Goal: Task Accomplishment & Management: Use online tool/utility

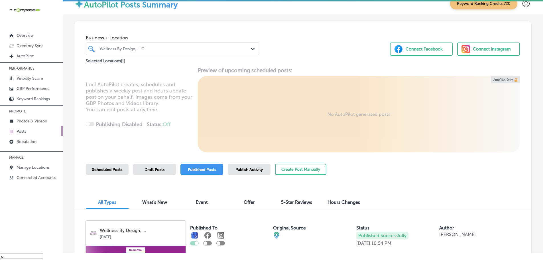
scroll to position [598, 0]
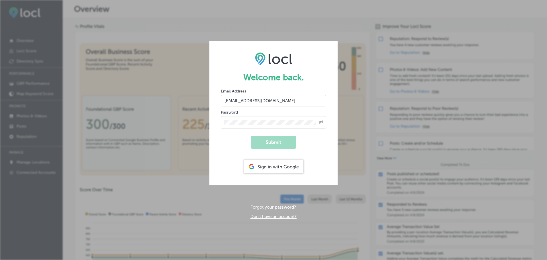
click at [278, 97] on input "[EMAIL_ADDRESS][DOMAIN_NAME]" at bounding box center [273, 100] width 105 height 11
drag, startPoint x: 278, startPoint y: 97, endPoint x: 222, endPoint y: 98, distance: 56.4
click at [222, 98] on input "[EMAIL_ADDRESS][DOMAIN_NAME]" at bounding box center [273, 100] width 105 height 11
type input "[EMAIL_ADDRESS][DOMAIN_NAME]"
click at [206, 123] on div "Welcome back. Email Address v.keishadelarosa@gmail.com Password Created with Sk…" at bounding box center [273, 130] width 547 height 260
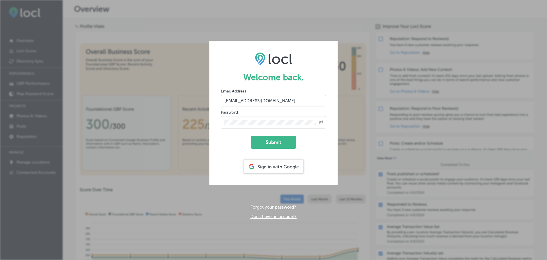
drag, startPoint x: 218, startPoint y: 141, endPoint x: 235, endPoint y: 137, distance: 17.6
click at [218, 141] on form "Welcome back. Email Address [EMAIL_ADDRESS][DOMAIN_NAME] Password Created with …" at bounding box center [273, 113] width 128 height 144
click at [323, 122] on icon "Toggle password visibility" at bounding box center [321, 121] width 5 height 3
click at [284, 140] on button "Submit" at bounding box center [274, 142] width 46 height 13
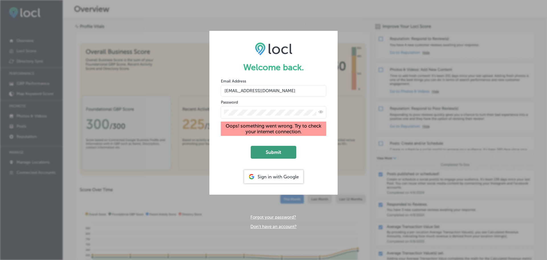
click at [268, 152] on button "Submit" at bounding box center [274, 152] width 46 height 13
click at [281, 155] on button "Submit" at bounding box center [274, 152] width 46 height 13
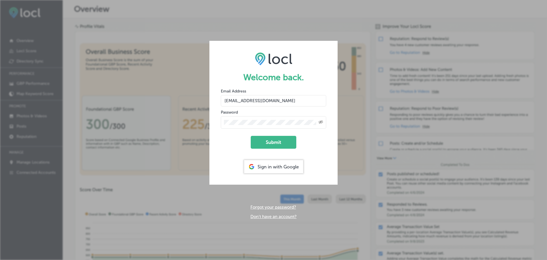
click at [274, 102] on input "[EMAIL_ADDRESS][DOMAIN_NAME]" at bounding box center [273, 100] width 105 height 11
drag, startPoint x: 274, startPoint y: 100, endPoint x: 213, endPoint y: 101, distance: 61.3
click at [213, 101] on form "Welcome back. Email Address dms@n-compass.biz Password Created with Sketch. Sub…" at bounding box center [273, 113] width 128 height 144
type input "[EMAIL_ADDRESS][DOMAIN_NAME]"
click at [209, 121] on div "Welcome back. Email Address v.keishadelarosa@gmail.com Password Created with Sk…" at bounding box center [273, 130] width 547 height 260
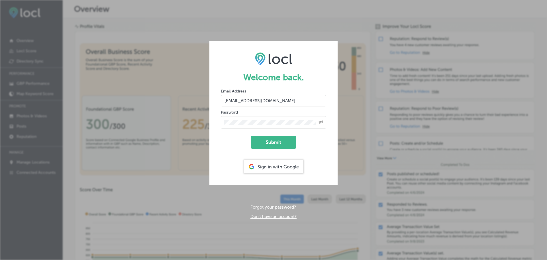
click at [279, 116] on div "Created with Sketch." at bounding box center [273, 122] width 105 height 13
click at [321, 122] on icon "Toggle password visibility" at bounding box center [321, 121] width 5 height 3
click at [285, 141] on button "Submit" at bounding box center [274, 142] width 46 height 13
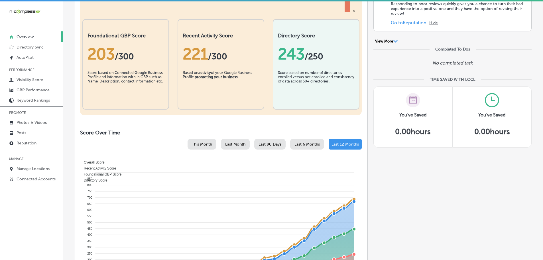
scroll to position [114, 0]
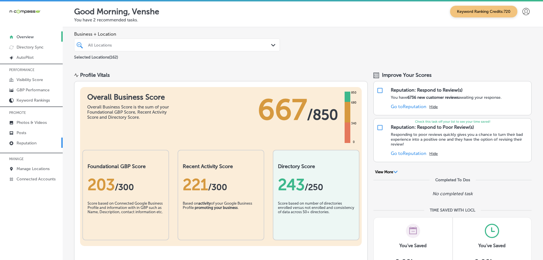
click at [21, 145] on p "Reputation" at bounding box center [27, 142] width 20 height 5
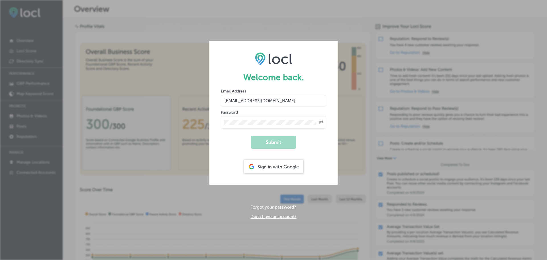
click at [276, 103] on input "[EMAIL_ADDRESS][DOMAIN_NAME]" at bounding box center [273, 100] width 105 height 11
drag, startPoint x: 277, startPoint y: 101, endPoint x: 225, endPoint y: 101, distance: 51.9
click at [225, 101] on input "[EMAIL_ADDRESS][DOMAIN_NAME]" at bounding box center [273, 100] width 105 height 11
type input "[EMAIL_ADDRESS][DOMAIN_NAME]"
click at [216, 122] on form "Welcome back. Email Address [EMAIL_ADDRESS][DOMAIN_NAME] Password Created with …" at bounding box center [273, 113] width 128 height 144
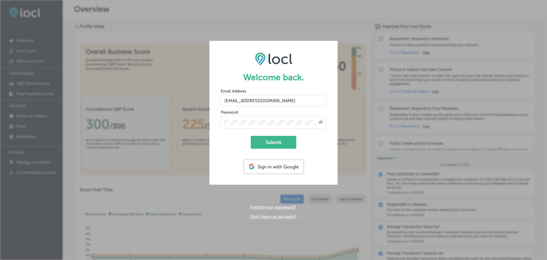
drag, startPoint x: 227, startPoint y: 135, endPoint x: 230, endPoint y: 132, distance: 3.9
click at [227, 134] on form "Welcome back. Email Address [EMAIL_ADDRESS][DOMAIN_NAME] Password Created with …" at bounding box center [273, 113] width 128 height 144
click at [320, 121] on icon "Created with Sketch." at bounding box center [321, 122] width 5 height 4
click at [282, 141] on button "Submit" at bounding box center [274, 142] width 46 height 13
click at [275, 105] on input "[EMAIL_ADDRESS][DOMAIN_NAME]" at bounding box center [273, 100] width 105 height 11
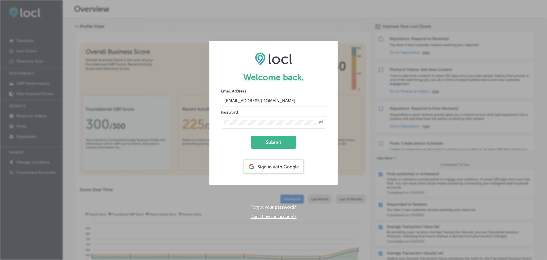
drag, startPoint x: 239, startPoint y: 100, endPoint x: 205, endPoint y: 100, distance: 33.6
click at [205, 100] on div "Welcome back. Email Address [EMAIL_ADDRESS][DOMAIN_NAME] Password Created with …" at bounding box center [273, 130] width 547 height 260
type input "[EMAIL_ADDRESS][DOMAIN_NAME]"
click at [214, 124] on form "Welcome back. Email Address [EMAIL_ADDRESS][DOMAIN_NAME] Password Created with …" at bounding box center [273, 113] width 128 height 144
click at [268, 139] on button "Submit" at bounding box center [274, 142] width 46 height 13
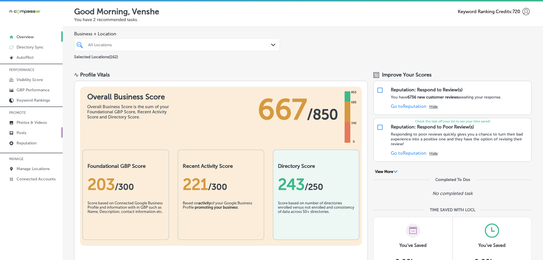
click at [17, 134] on p "Posts" at bounding box center [22, 132] width 10 height 5
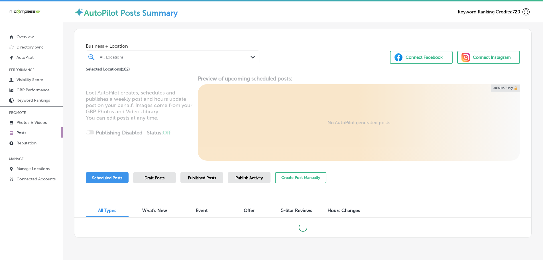
click at [250, 56] on div "Path Created with Sketch." at bounding box center [253, 57] width 6 height 6
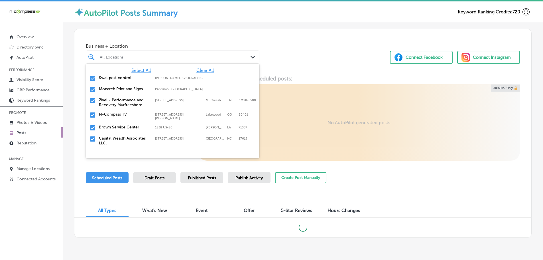
click at [202, 71] on span "Clear All" at bounding box center [204, 70] width 17 height 5
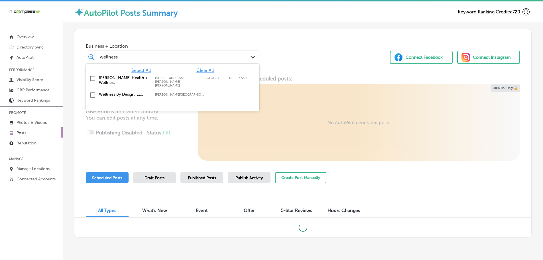
click at [132, 92] on label "Wellness By Design, LLC" at bounding box center [124, 94] width 50 height 5
type input "wellness"
click at [307, 66] on div "Business + Location option focused, 2 of 163. 3 results available for search te…" at bounding box center [302, 50] width 457 height 43
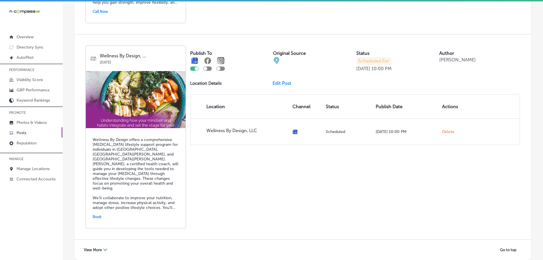
scroll to position [1245, 0]
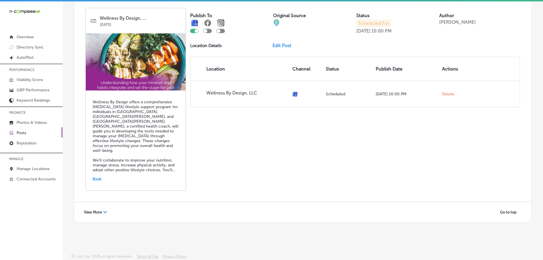
click at [105, 211] on icon "Path Created with Sketch." at bounding box center [105, 212] width 4 height 2
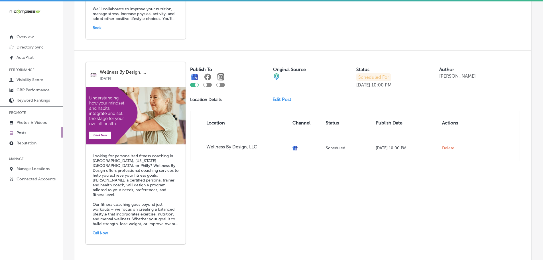
scroll to position [1450, 0]
